Goal: Task Accomplishment & Management: Manage account settings

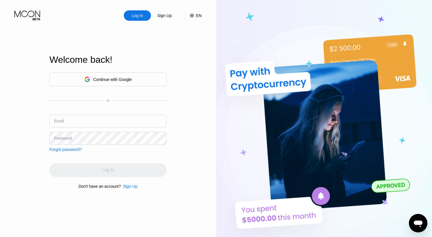
click at [108, 116] on input "text" at bounding box center [107, 121] width 117 height 13
click at [87, 122] on input "[EMAIL_ADDRESS][DOMAIN_NAME]" at bounding box center [107, 121] width 117 height 13
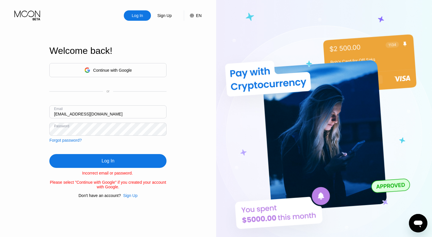
click at [80, 114] on input "[EMAIL_ADDRESS][DOMAIN_NAME]" at bounding box center [107, 112] width 117 height 13
click at [72, 112] on input "[EMAIL_ADDRESS][DOMAIN_NAME]" at bounding box center [107, 112] width 117 height 13
click at [110, 157] on div "Log In" at bounding box center [107, 161] width 117 height 14
click at [63, 113] on input "[EMAIL_ADDRESS][DOMAIN_NAME]" at bounding box center [107, 112] width 117 height 13
type input "[EMAIL_ADDRESS][DOMAIN_NAME]"
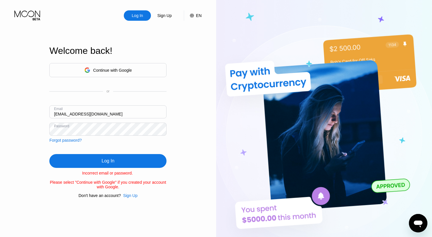
click at [17, 131] on div "Log In Sign Up EN Language Select an item Save Welcome back! Continue with Goog…" at bounding box center [108, 130] width 216 height 261
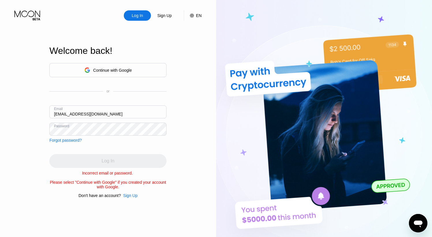
click at [17, 131] on div "Log In Sign Up EN Language Select an item Save Welcome back! Continue with Goog…" at bounding box center [108, 130] width 216 height 261
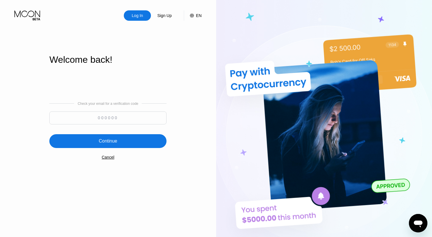
click at [97, 113] on input at bounding box center [107, 118] width 117 height 13
paste input "157025"
type input "157025"
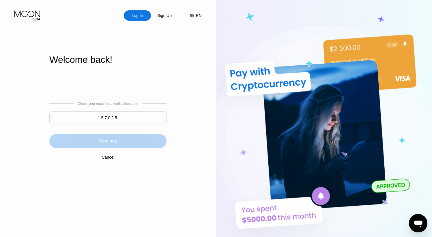
click at [131, 144] on div "Continue" at bounding box center [107, 141] width 117 height 14
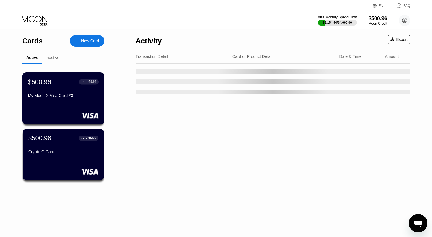
click at [85, 97] on div "My Moon X Visa Card #3" at bounding box center [63, 95] width 71 height 5
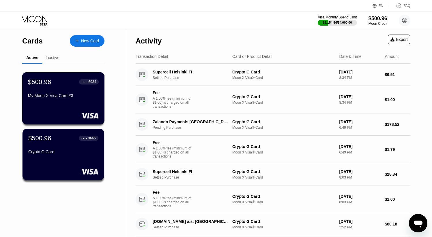
click at [74, 93] on div "$500.96 ● ● ● ● 6934 My Moon X Visa Card #3" at bounding box center [63, 89] width 71 height 22
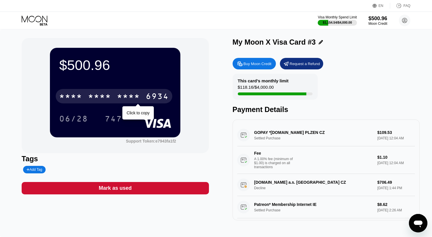
click at [125, 100] on div "* * * *" at bounding box center [128, 97] width 23 height 9
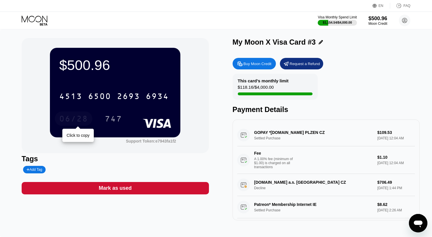
click at [69, 121] on div "06/28" at bounding box center [73, 119] width 29 height 9
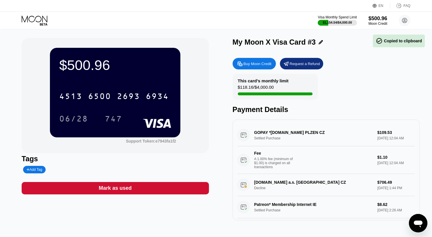
click at [124, 122] on div "747" at bounding box center [113, 119] width 26 height 14
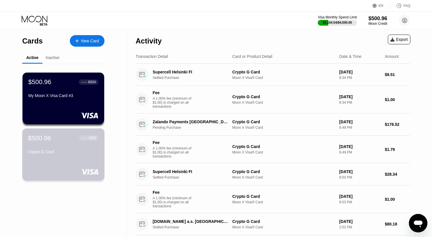
click at [91, 151] on div "Crypto G Card" at bounding box center [63, 152] width 71 height 5
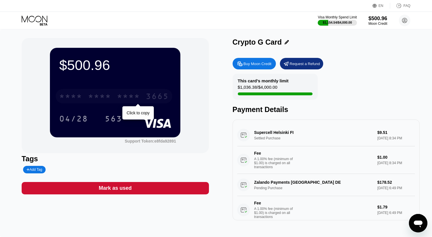
click at [88, 101] on div "* * * *" at bounding box center [99, 97] width 23 height 9
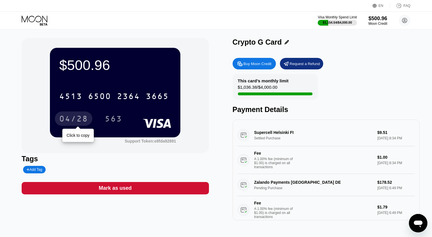
click at [73, 119] on div "04/28" at bounding box center [73, 119] width 29 height 9
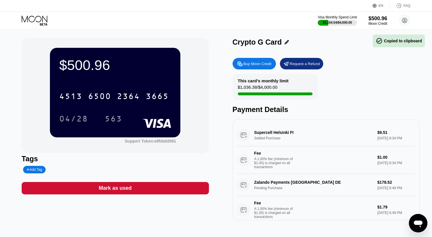
click at [108, 115] on div "563" at bounding box center [113, 119] width 26 height 14
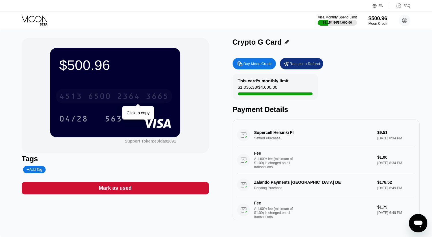
click at [109, 102] on div "[CREDIT_CARD_NUMBER]" at bounding box center [114, 96] width 117 height 14
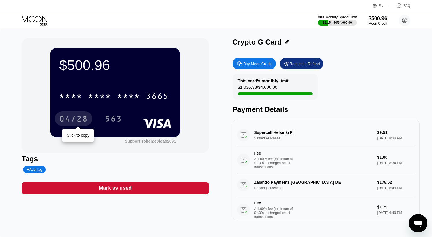
click at [61, 125] on div "04/28" at bounding box center [74, 119] width 38 height 14
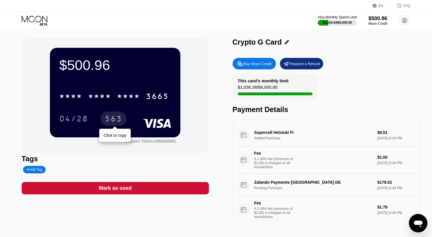
click at [122, 119] on div "563" at bounding box center [113, 119] width 17 height 9
